Goal: Task Accomplishment & Management: Manage account settings

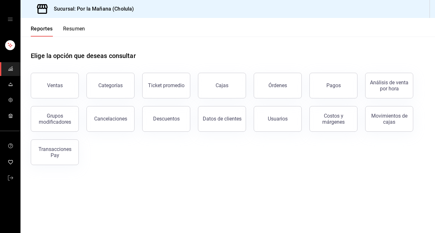
click at [11, 21] on icon "open drawer" at bounding box center [10, 19] width 5 height 5
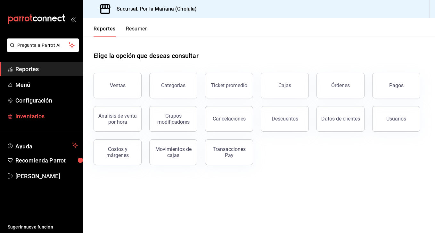
click at [33, 113] on span "Inventarios" at bounding box center [46, 116] width 62 height 9
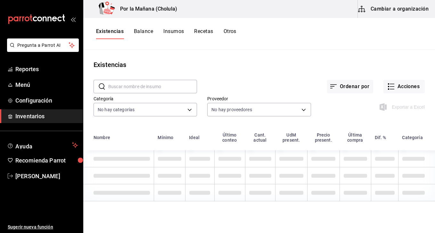
click at [141, 33] on button "Balance" at bounding box center [143, 33] width 19 height 11
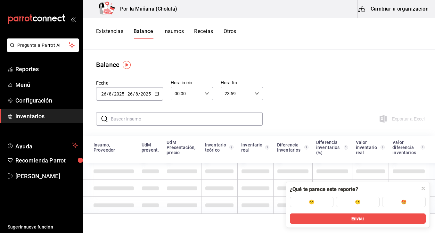
click at [179, 33] on button "Insumos" at bounding box center [173, 33] width 21 height 11
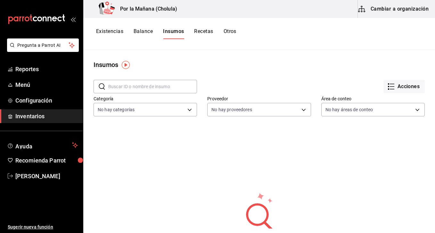
click at [206, 31] on button "Recetas" at bounding box center [203, 33] width 19 height 11
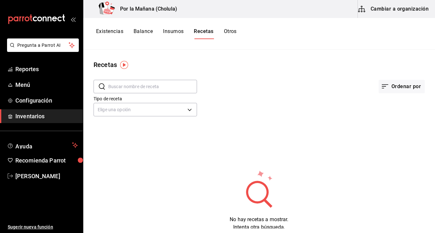
click at [232, 25] on div "Existencias Balance Insumos Recetas Otros" at bounding box center [259, 34] width 352 height 32
click at [232, 32] on button "Otros" at bounding box center [230, 33] width 13 height 11
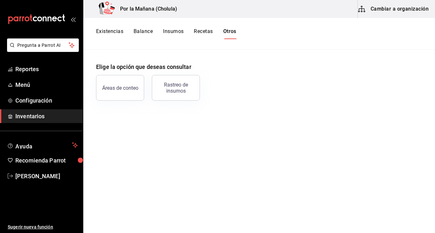
click at [180, 30] on button "Insumos" at bounding box center [173, 33] width 21 height 11
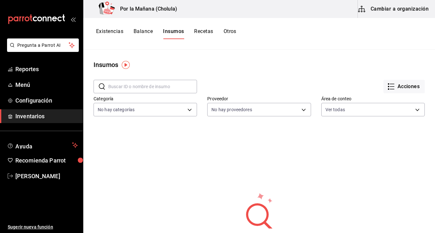
click at [126, 67] on img "button" at bounding box center [126, 65] width 8 height 8
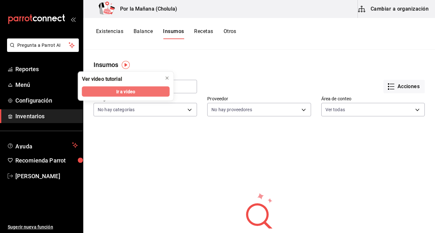
click at [128, 94] on span "Ir a video" at bounding box center [125, 91] width 19 height 7
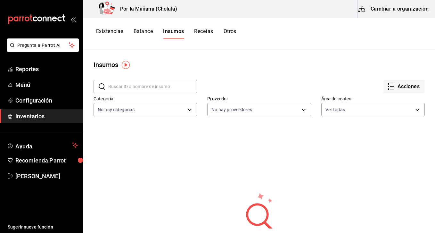
click at [374, 9] on button "Cambiar a organización" at bounding box center [394, 9] width 72 height 18
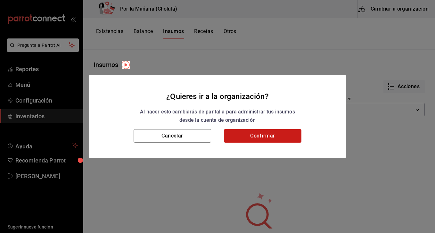
click at [274, 134] on button "Confirmar" at bounding box center [263, 135] width 78 height 13
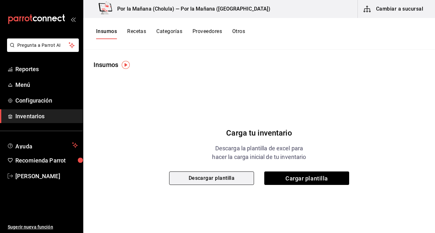
click at [215, 180] on button "Descargar plantilla" at bounding box center [211, 177] width 85 height 13
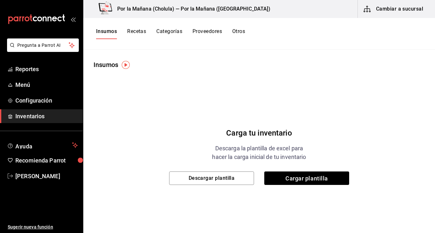
click at [129, 33] on button "Recetas" at bounding box center [136, 33] width 19 height 11
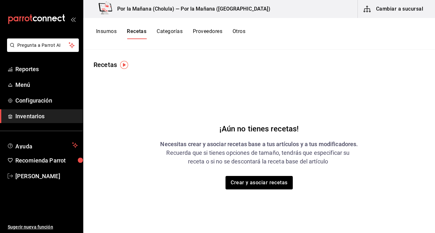
click at [110, 37] on button "Insumos" at bounding box center [106, 33] width 21 height 11
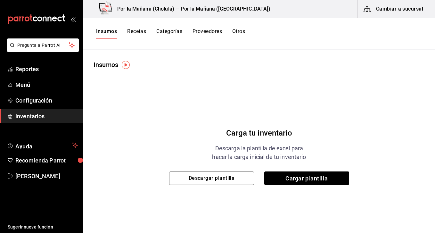
click at [168, 32] on button "Categorías" at bounding box center [169, 33] width 26 height 11
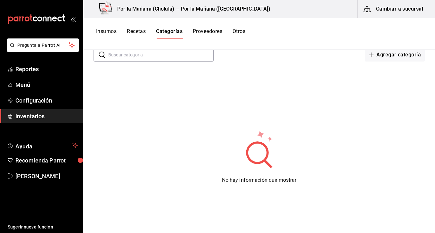
scroll to position [34, 0]
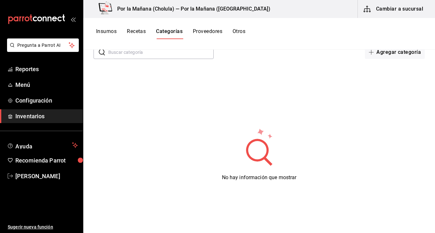
click at [212, 36] on button "Proveedores" at bounding box center [207, 33] width 29 height 11
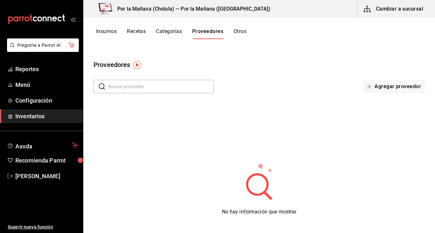
click at [135, 65] on img "button" at bounding box center [137, 65] width 8 height 8
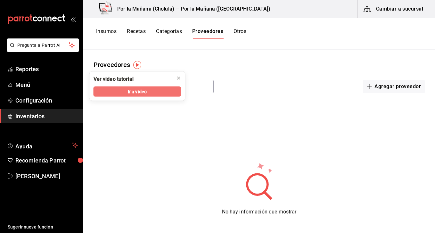
click at [136, 94] on span "Ir a video" at bounding box center [137, 91] width 19 height 7
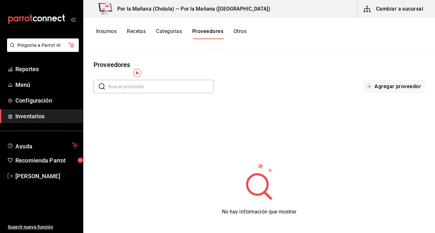
click at [391, 11] on button "Cambiar a sucursal" at bounding box center [394, 9] width 72 height 18
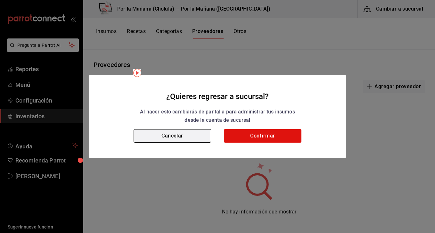
click at [186, 139] on button "Cancelar" at bounding box center [173, 135] width 78 height 13
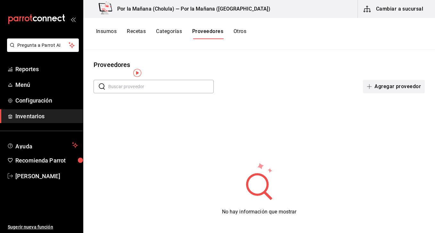
click at [405, 88] on button "Agregar proveedor" at bounding box center [394, 86] width 62 height 13
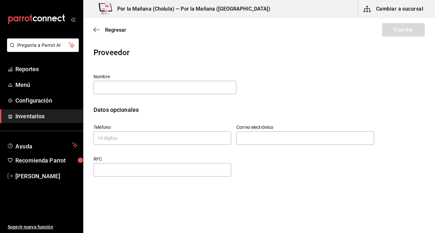
click at [105, 25] on div "Regresar Guardar" at bounding box center [259, 30] width 352 height 24
click at [113, 33] on span "Regresar" at bounding box center [115, 30] width 21 height 6
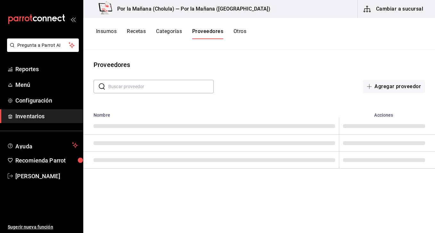
click at [113, 32] on button "Insumos" at bounding box center [106, 33] width 21 height 11
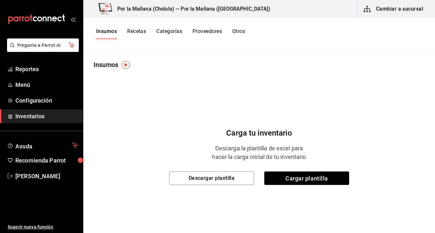
click at [406, 10] on button "Cambiar a sucursal" at bounding box center [394, 9] width 72 height 18
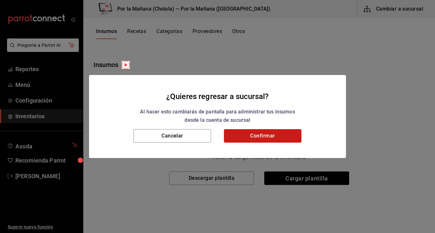
click at [256, 138] on button "Confirmar" at bounding box center [263, 135] width 78 height 13
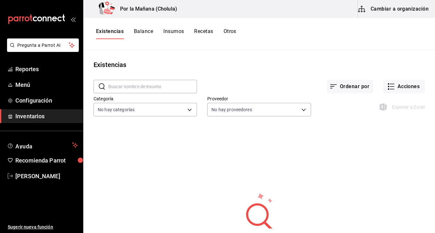
click at [143, 31] on button "Balance" at bounding box center [143, 33] width 19 height 11
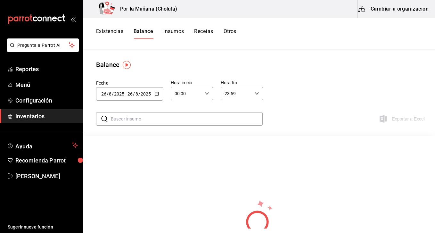
click at [235, 34] on button "Otros" at bounding box center [230, 33] width 13 height 11
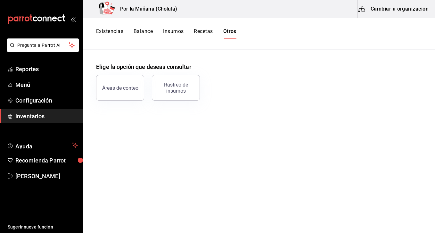
click at [142, 76] on div "Áreas de conteo" at bounding box center [116, 83] width 56 height 33
click at [132, 82] on button "Áreas de conteo" at bounding box center [120, 88] width 48 height 26
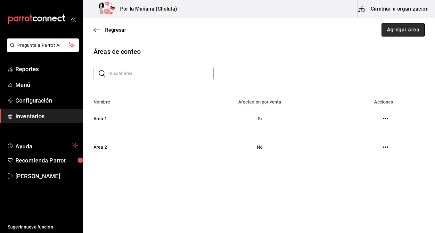
click at [403, 34] on button "Agregar área" at bounding box center [404, 29] width 44 height 13
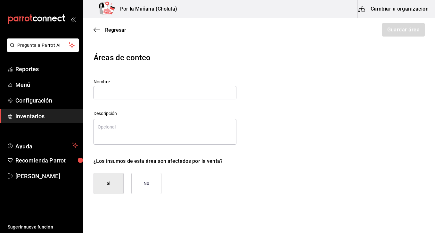
type textarea "x"
click at [99, 32] on icon "button" at bounding box center [97, 30] width 6 height 6
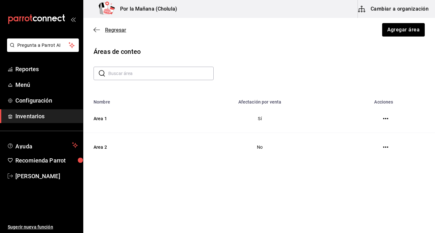
click at [99, 31] on icon "button" at bounding box center [97, 30] width 6 height 6
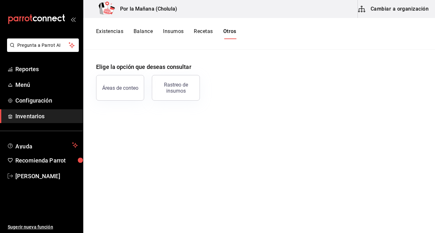
click at [137, 33] on button "Balance" at bounding box center [143, 33] width 19 height 11
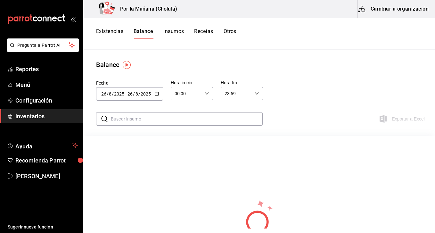
click at [172, 32] on button "Insumos" at bounding box center [173, 33] width 21 height 11
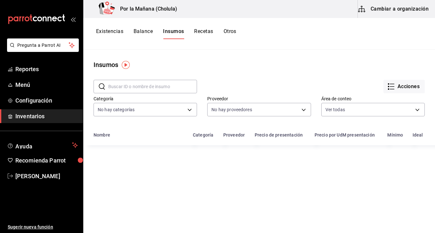
click at [205, 29] on button "Recetas" at bounding box center [203, 33] width 19 height 11
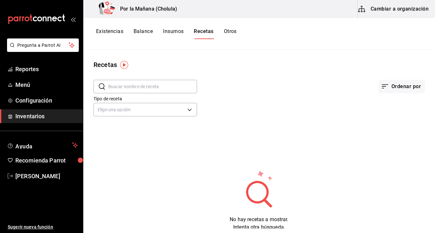
click at [105, 93] on div "​ ​" at bounding box center [146, 86] width 104 height 13
click at [114, 28] on div "Existencias Balance Insumos Recetas Otros" at bounding box center [259, 34] width 352 height 32
click at [112, 31] on button "Existencias" at bounding box center [109, 33] width 27 height 11
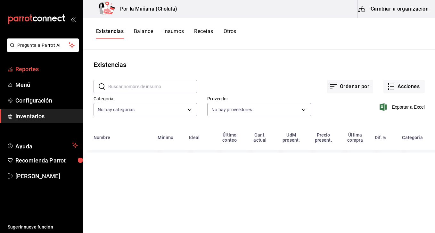
click at [38, 72] on span "Reportes" at bounding box center [46, 69] width 62 height 9
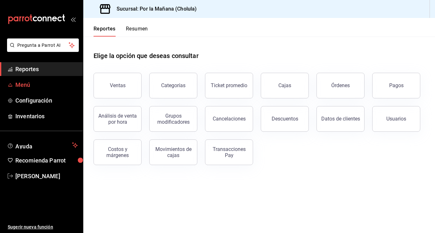
click at [37, 79] on link "Menú" at bounding box center [41, 85] width 83 height 14
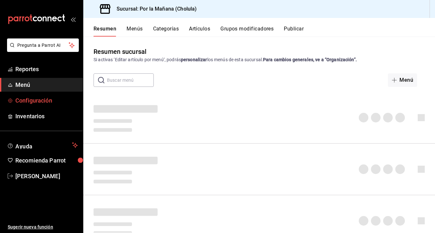
click at [40, 97] on span "Configuración" at bounding box center [46, 100] width 62 height 9
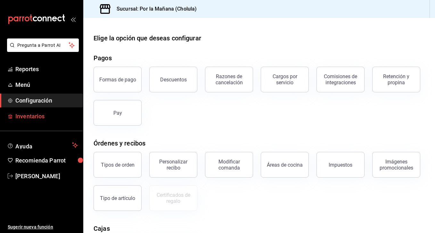
click at [40, 113] on span "Inventarios" at bounding box center [46, 116] width 62 height 9
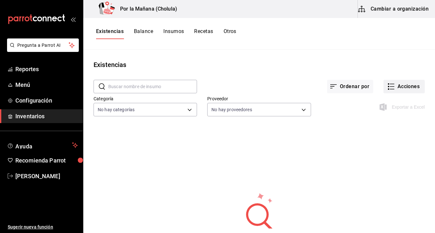
click at [393, 86] on icon "button" at bounding box center [391, 87] width 8 height 8
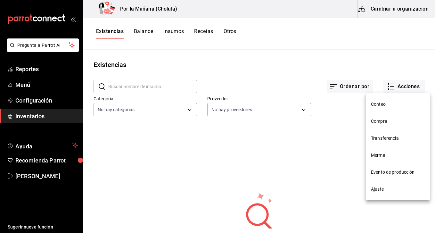
click at [391, 106] on span "Conteo" at bounding box center [398, 104] width 54 height 7
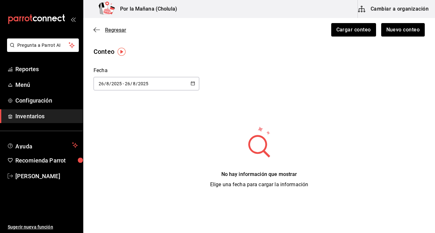
click at [114, 29] on span "Regresar" at bounding box center [115, 30] width 21 height 6
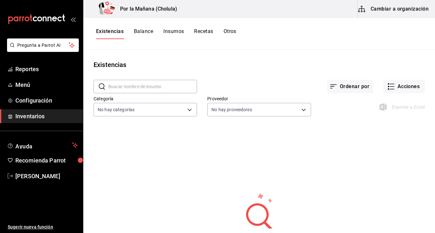
click at [137, 37] on button "Balance" at bounding box center [143, 33] width 19 height 11
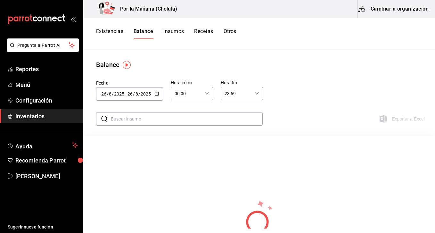
click at [106, 34] on button "Existencias" at bounding box center [109, 33] width 27 height 11
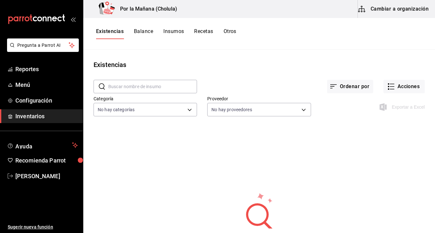
click at [144, 34] on button "Balance" at bounding box center [143, 33] width 19 height 11
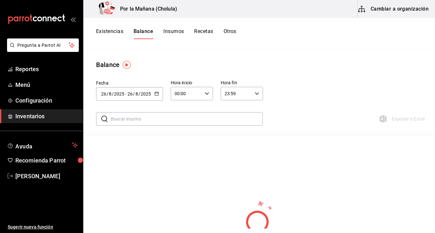
click at [127, 64] on img "button" at bounding box center [127, 65] width 8 height 8
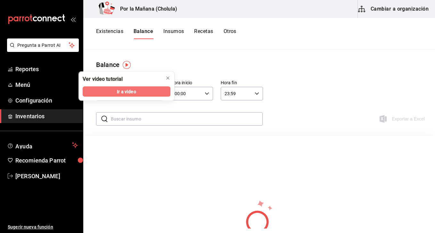
click at [131, 90] on span "Ir a video" at bounding box center [126, 91] width 19 height 7
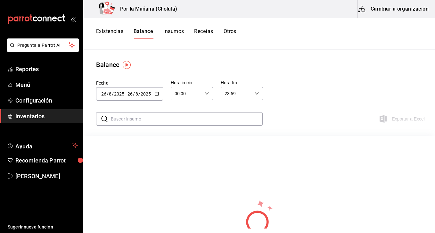
click at [176, 32] on button "Insumos" at bounding box center [173, 33] width 21 height 11
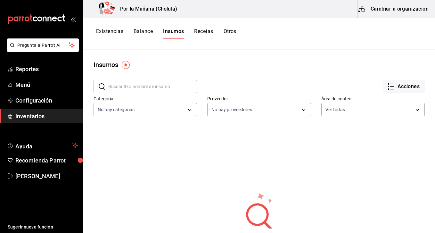
click at [129, 63] on img "button" at bounding box center [126, 65] width 8 height 8
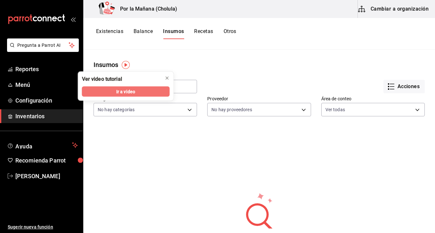
click at [127, 90] on span "Ir a video" at bounding box center [125, 91] width 19 height 7
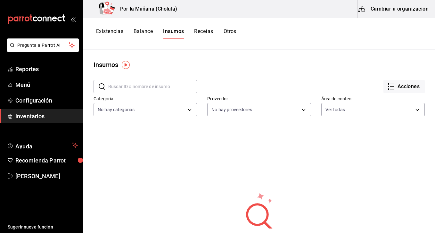
click at [199, 29] on button "Recetas" at bounding box center [203, 33] width 19 height 11
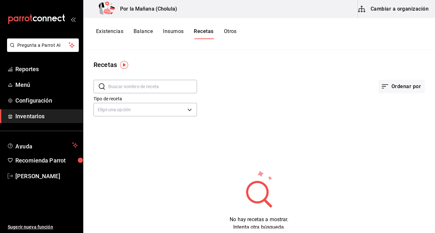
click at [123, 65] on img "button" at bounding box center [124, 65] width 8 height 8
click at [127, 64] on img "button" at bounding box center [124, 65] width 8 height 8
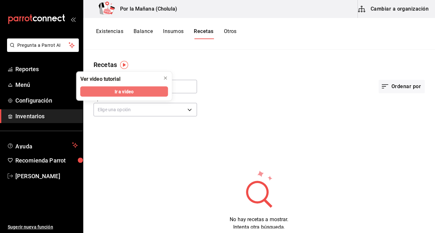
click at [121, 90] on span "Ir a video" at bounding box center [124, 91] width 19 height 7
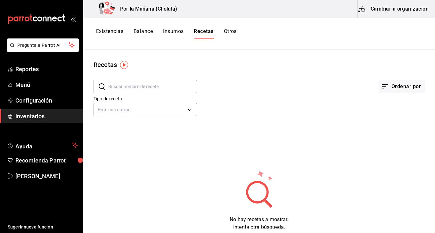
click at [232, 31] on button "Otros" at bounding box center [230, 33] width 13 height 11
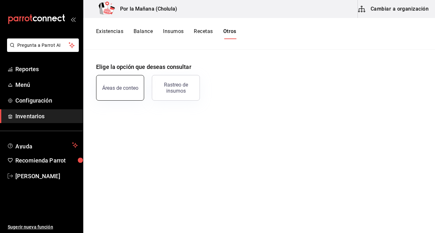
click at [135, 90] on div "Áreas de conteo" at bounding box center [120, 88] width 36 height 6
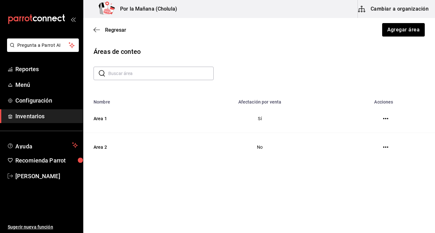
click at [264, 154] on td "No" at bounding box center [260, 147] width 158 height 29
click at [386, 118] on icon "button" at bounding box center [385, 118] width 5 height 5
click at [162, 102] on div at bounding box center [217, 116] width 435 height 233
click at [97, 32] on icon "button" at bounding box center [97, 30] width 6 height 6
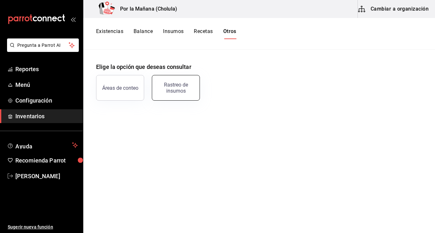
click at [179, 96] on button "Rastreo de insumos" at bounding box center [176, 88] width 48 height 26
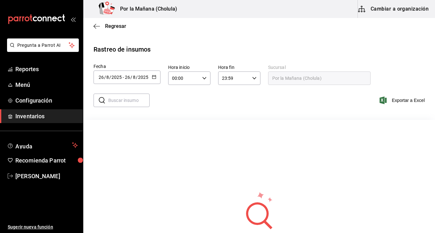
click at [190, 126] on div "No hay información que mostrar" at bounding box center [259, 218] width 352 height 196
click at [108, 27] on span "Regresar" at bounding box center [115, 26] width 21 height 6
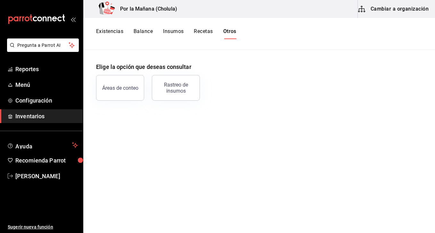
click at [107, 27] on div "Existencias Balance Insumos Recetas Otros" at bounding box center [259, 34] width 352 height 32
click at [107, 30] on button "Existencias" at bounding box center [109, 33] width 27 height 11
